Goal: Check status: Check status

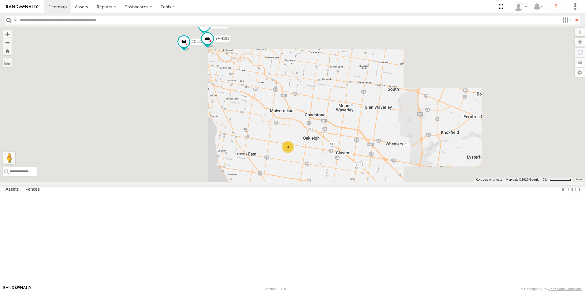
click at [391, 177] on div "2CL6WQ 2BM9DF YHH191 3" at bounding box center [292, 104] width 585 height 155
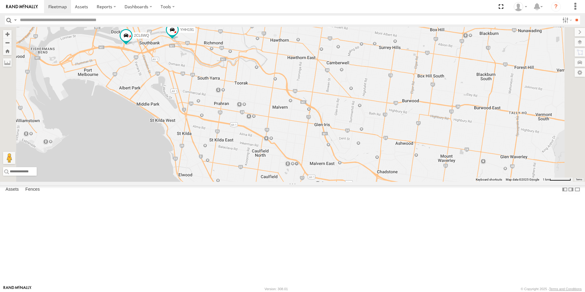
drag, startPoint x: 292, startPoint y: 128, endPoint x: 309, endPoint y: 168, distance: 44.0
click at [309, 168] on div "2CL6WQ 2BM9DF YHH191 3" at bounding box center [292, 104] width 585 height 155
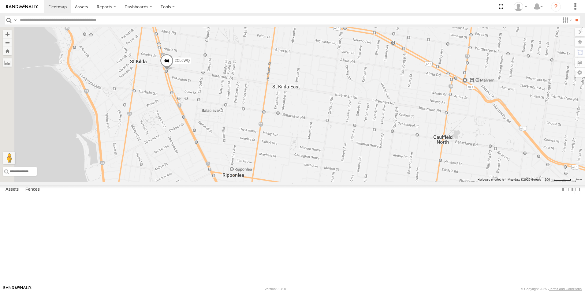
click at [173, 70] on span at bounding box center [166, 62] width 13 height 17
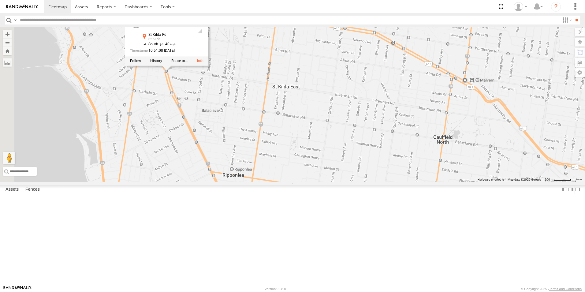
click at [333, 104] on div "2CL6WQ 2BM9DF YHH191 1GI7GR - Hiace 2CL6WQ All Assets St Kilda Rd St Kilda -37.…" at bounding box center [292, 104] width 585 height 155
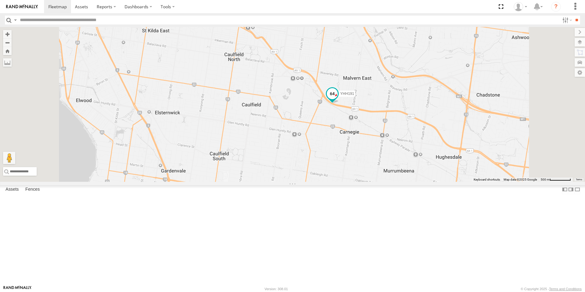
click at [338, 99] on span at bounding box center [332, 93] width 11 height 11
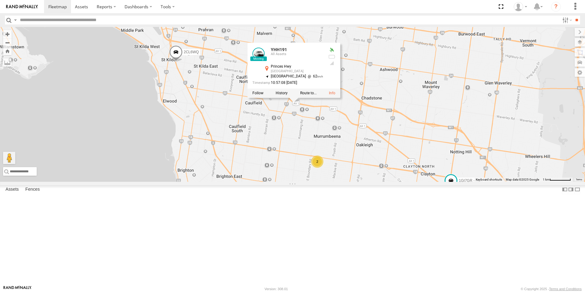
click at [333, 182] on div "2CL6WQ 2BM9DF YHH191 1GI7GR - Hiace YHH191 All Assets Princes Hwy Malvern East …" at bounding box center [292, 104] width 585 height 155
